Goal: Transaction & Acquisition: Purchase product/service

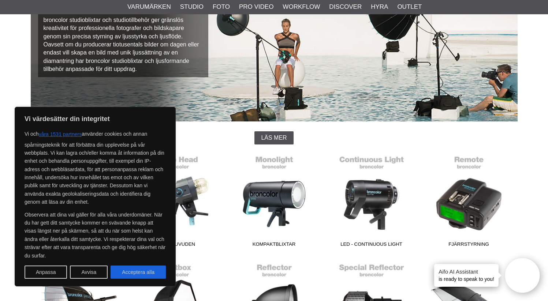
scroll to position [105, 0]
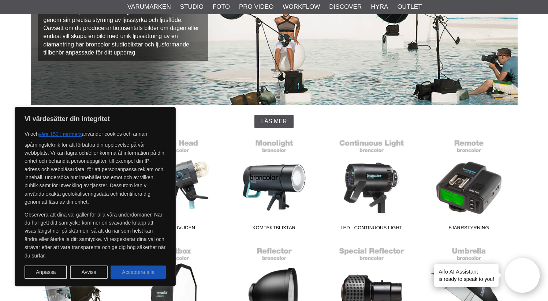
click at [123, 276] on button "Acceptera alla" at bounding box center [137, 272] width 55 height 13
checkbox input "true"
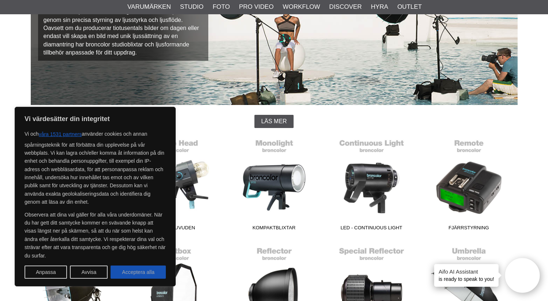
checkbox input "true"
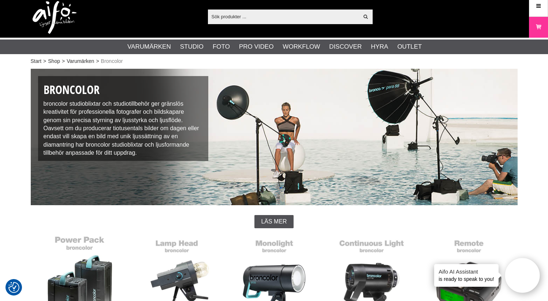
scroll to position [8, 0]
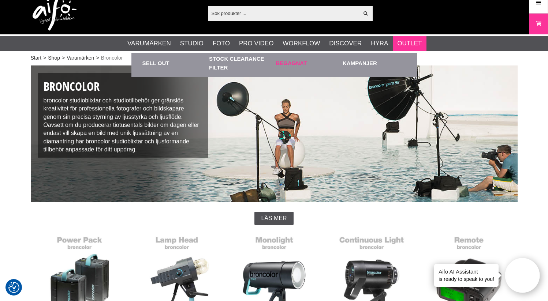
click at [287, 60] on link "Begagnat" at bounding box center [307, 63] width 63 height 20
click at [169, 57] on link "Sell out" at bounding box center [173, 63] width 63 height 20
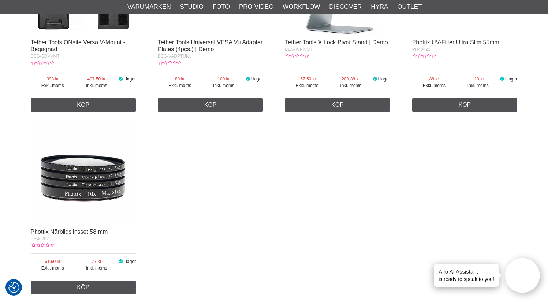
scroll to position [1270, 0]
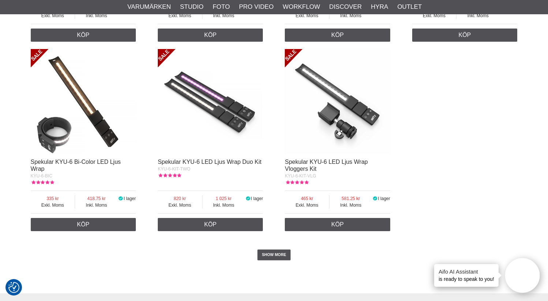
scroll to position [1309, 0]
